Goal: Task Accomplishment & Management: Manage account settings

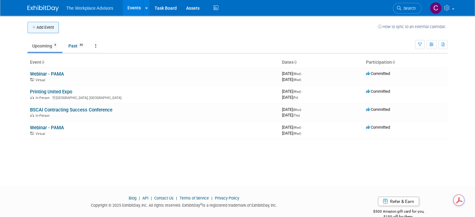
click at [38, 26] on button "Add Event" at bounding box center [42, 27] width 31 height 11
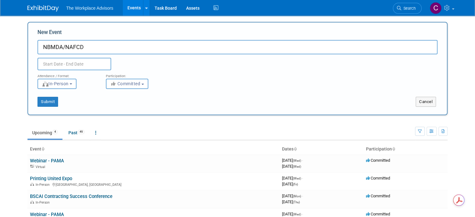
type input "NBMDA/NAFCD"
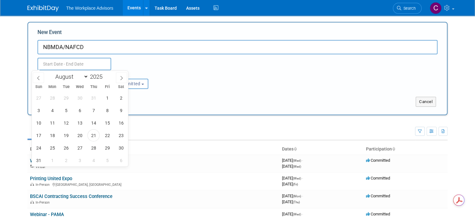
click at [94, 67] on input "text" at bounding box center [74, 64] width 74 height 12
click at [85, 77] on select "January February March April May June July August September October November De…" at bounding box center [70, 77] width 36 height 8
select select "10"
click at [52, 73] on select "January February March April May June July August September October November De…" at bounding box center [70, 77] width 36 height 8
click at [68, 111] on span "4" at bounding box center [66, 110] width 12 height 12
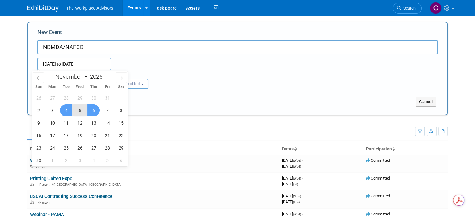
click at [93, 109] on span "6" at bounding box center [93, 110] width 12 height 12
type input "Nov 4, 2025 to Nov 6, 2025"
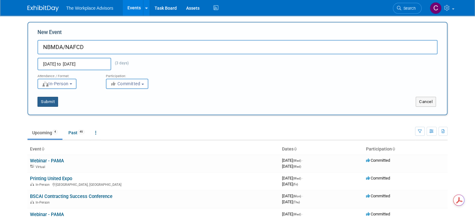
click at [40, 100] on button "Submit" at bounding box center [47, 102] width 21 height 10
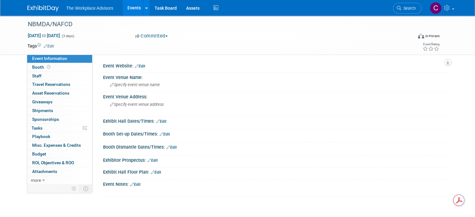
click at [138, 66] on link "Edit" at bounding box center [140, 66] width 10 height 4
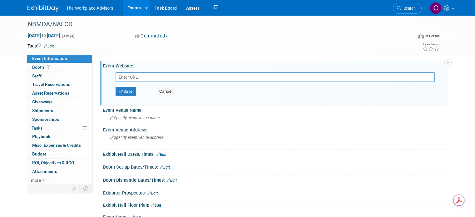
click at [142, 74] on input "text" at bounding box center [274, 77] width 319 height 10
paste input "[URL][DOMAIN_NAME]"
type input "[URL][DOMAIN_NAME]"
click at [124, 92] on button "Save" at bounding box center [125, 91] width 21 height 9
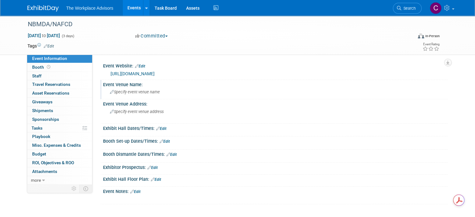
click at [112, 90] on span "Specify event venue name" at bounding box center [135, 92] width 50 height 5
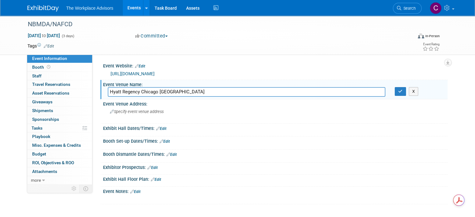
type input "Hyatt Regency Chicago [GEOGRAPHIC_DATA]"
click at [286, 150] on div "Booth Dismantle Dates/Times: Edit" at bounding box center [275, 153] width 344 height 8
click at [188, 107] on div "Specify event venue address" at bounding box center [175, 114] width 134 height 14
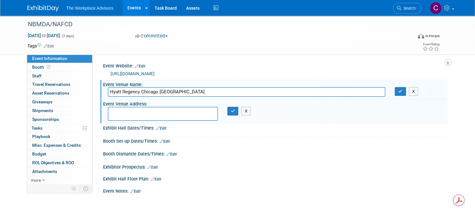
click at [204, 135] on div "Exhibit Hall Dates/Times: Edit Save Changes Cancel" at bounding box center [273, 129] width 347 height 13
click at [43, 172] on span "Attachments 0" at bounding box center [44, 171] width 25 height 5
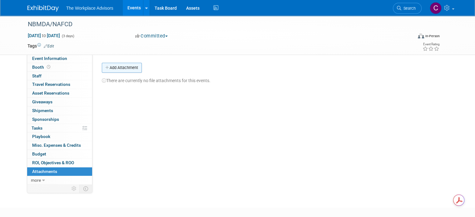
click at [121, 69] on button "Add Attachment" at bounding box center [122, 68] width 40 height 10
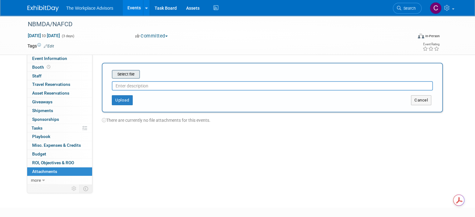
click at [130, 75] on input "file" at bounding box center [102, 74] width 74 height 7
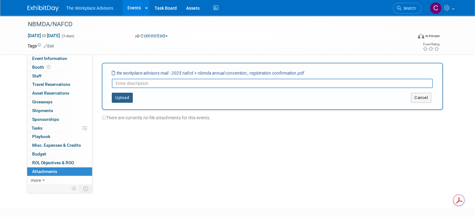
click at [117, 95] on button "Upload" at bounding box center [122, 98] width 21 height 10
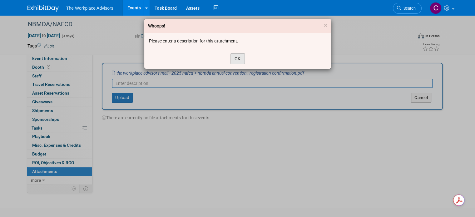
click at [238, 57] on button "OK" at bounding box center [237, 58] width 14 height 11
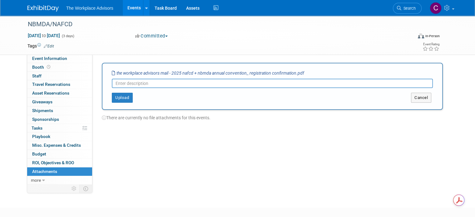
click at [170, 78] on div at bounding box center [272, 82] width 321 height 12
click at [179, 86] on input "text" at bounding box center [272, 83] width 321 height 9
type input "Registration Confirmation"
click at [120, 97] on button "Upload" at bounding box center [122, 98] width 21 height 10
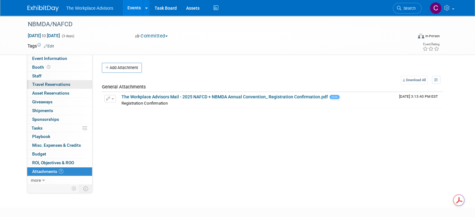
click at [42, 84] on span "Travel Reservations 0" at bounding box center [51, 84] width 38 height 5
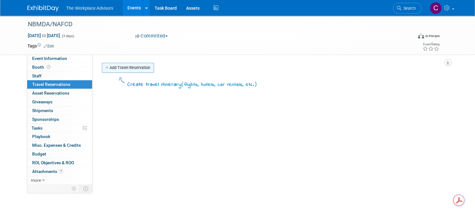
click at [132, 68] on link "Add Travel Reservation" at bounding box center [128, 68] width 52 height 10
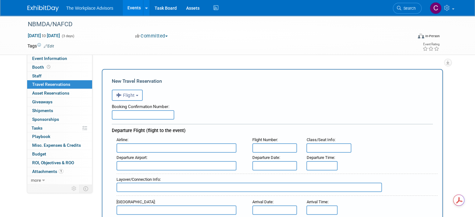
click at [130, 97] on button "Flight" at bounding box center [127, 95] width 31 height 11
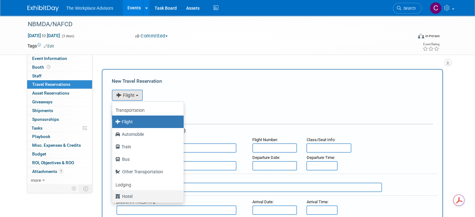
click at [122, 195] on label "Hotel" at bounding box center [146, 196] width 62 height 10
click at [113, 195] on input "Hotel" at bounding box center [111, 195] width 4 height 4
select select "6"
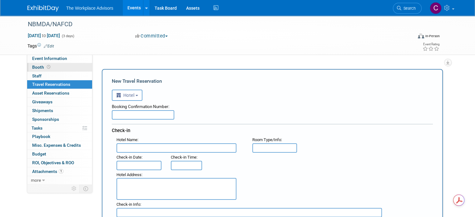
click at [32, 67] on span "Booth" at bounding box center [41, 67] width 19 height 5
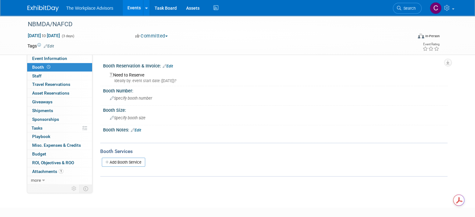
click at [134, 129] on link "Edit" at bounding box center [136, 130] width 10 height 4
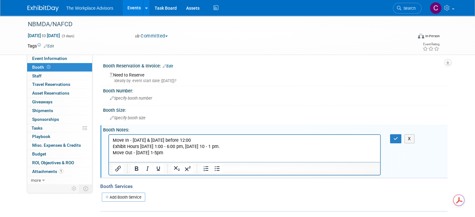
click at [392, 141] on div "X" at bounding box center [399, 138] width 28 height 9
click at [398, 138] on icon "button" at bounding box center [395, 138] width 5 height 4
